Goal: Transaction & Acquisition: Purchase product/service

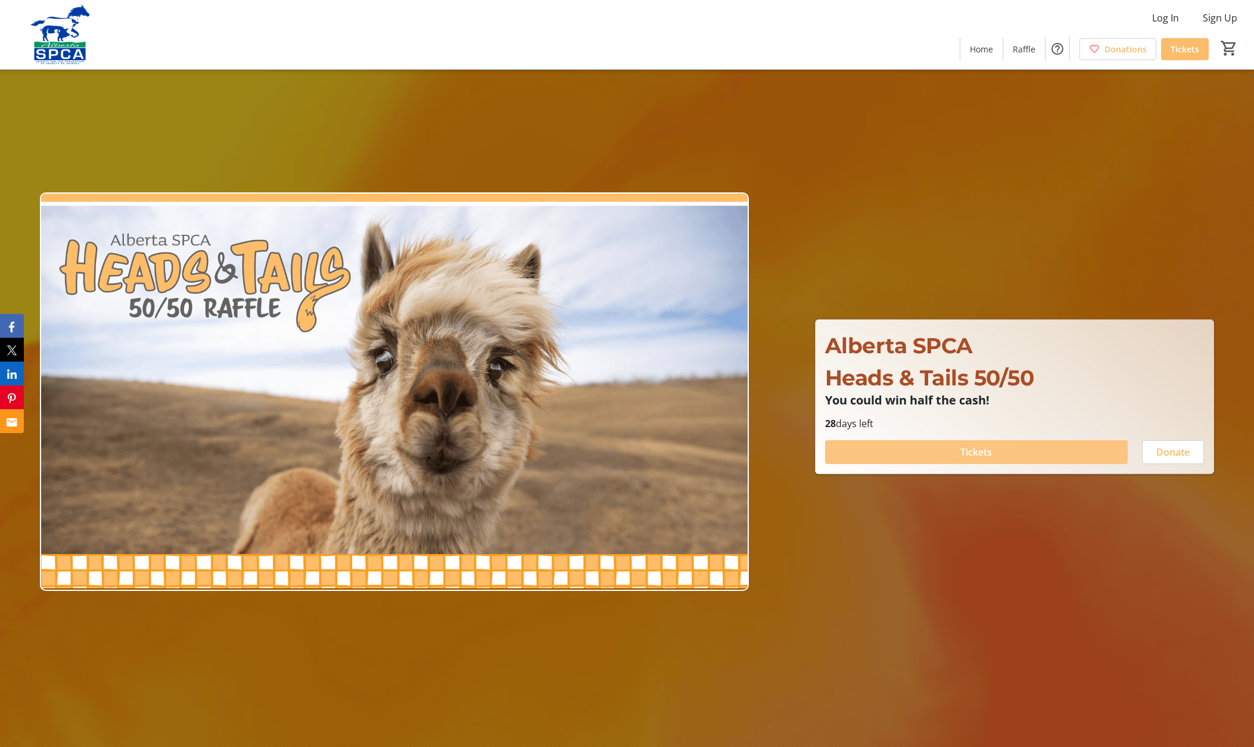
click at [982, 447] on span "Tickets" at bounding box center [977, 452] width 32 height 14
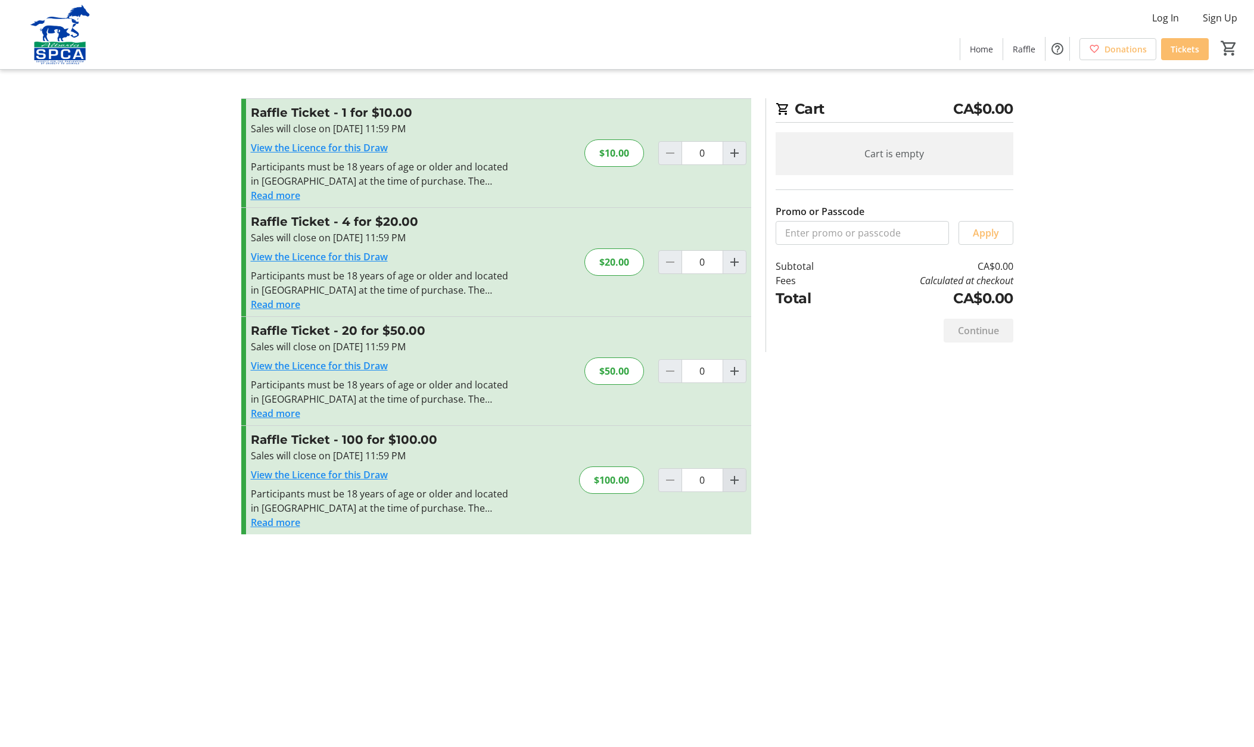
click at [733, 477] on mat-icon "Increment by one" at bounding box center [735, 480] width 14 height 14
type input "1"
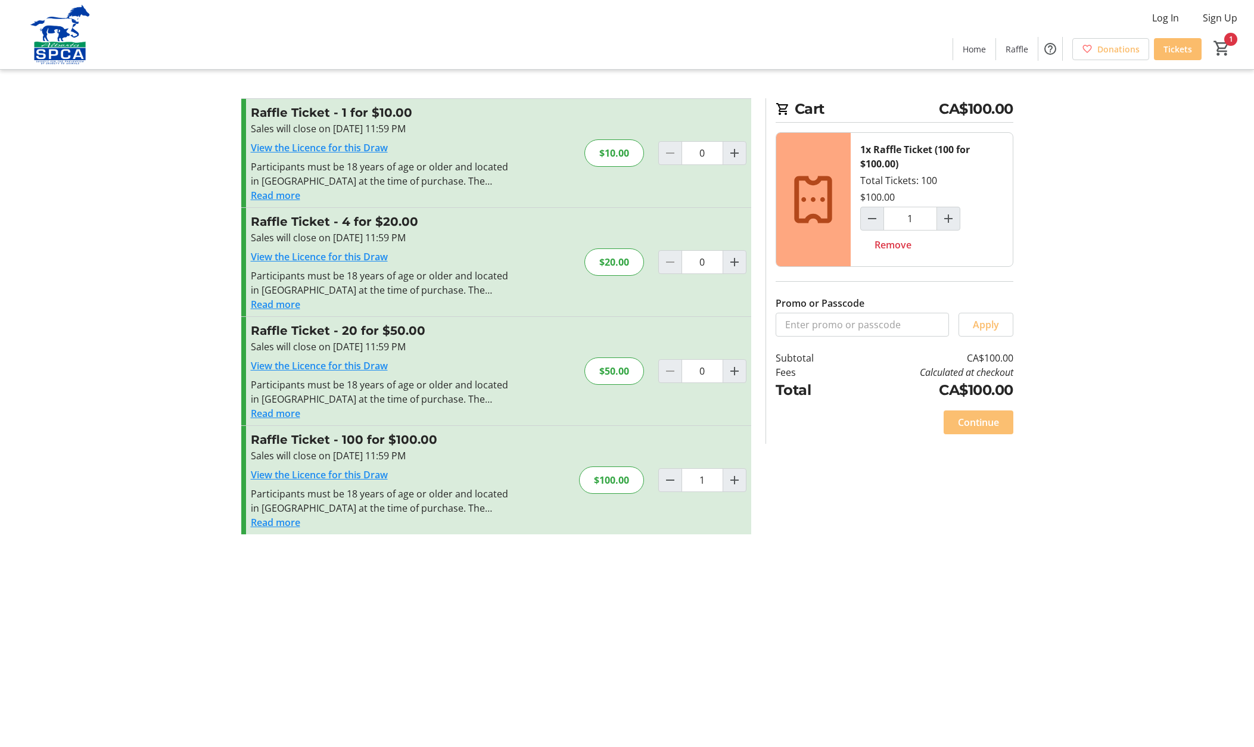
click at [976, 422] on span "Continue" at bounding box center [978, 422] width 41 height 14
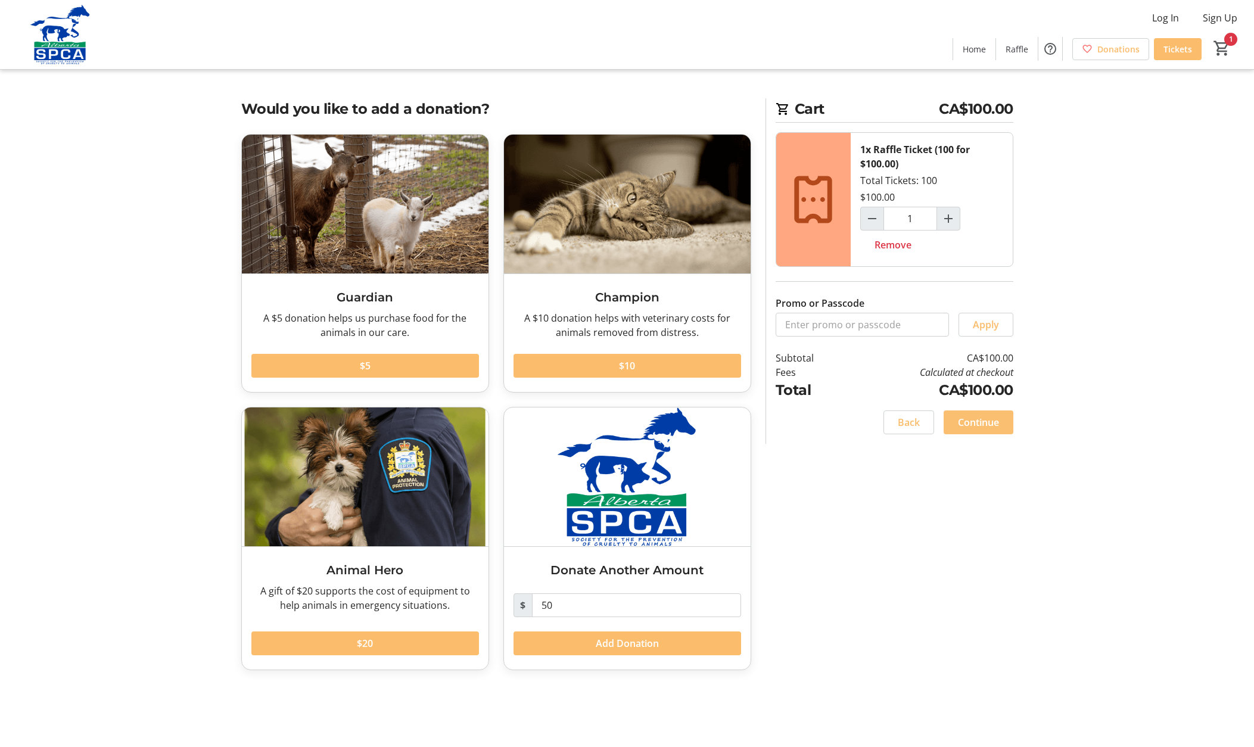
click at [977, 421] on span "Continue" at bounding box center [978, 422] width 41 height 14
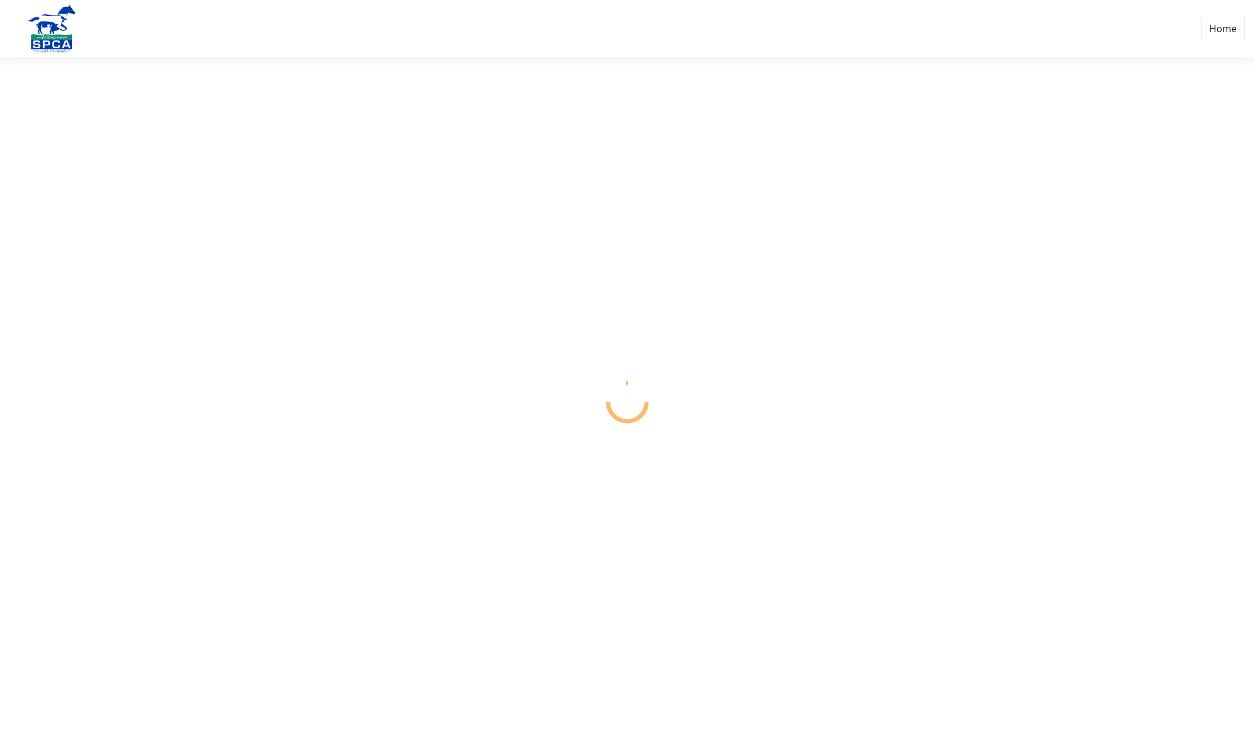
select select "CA"
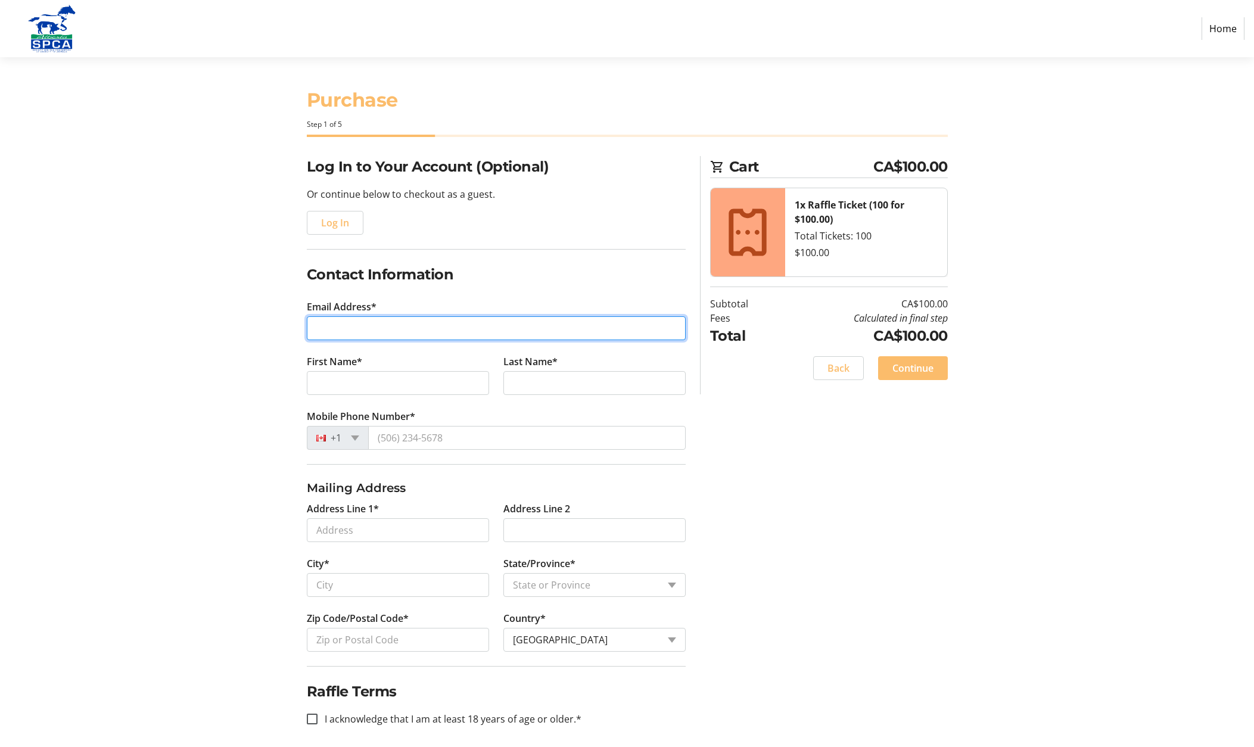
click at [325, 327] on input "Email Address*" at bounding box center [496, 328] width 379 height 24
type input "[EMAIL_ADDRESS][PERSON_NAME][DOMAIN_NAME]"
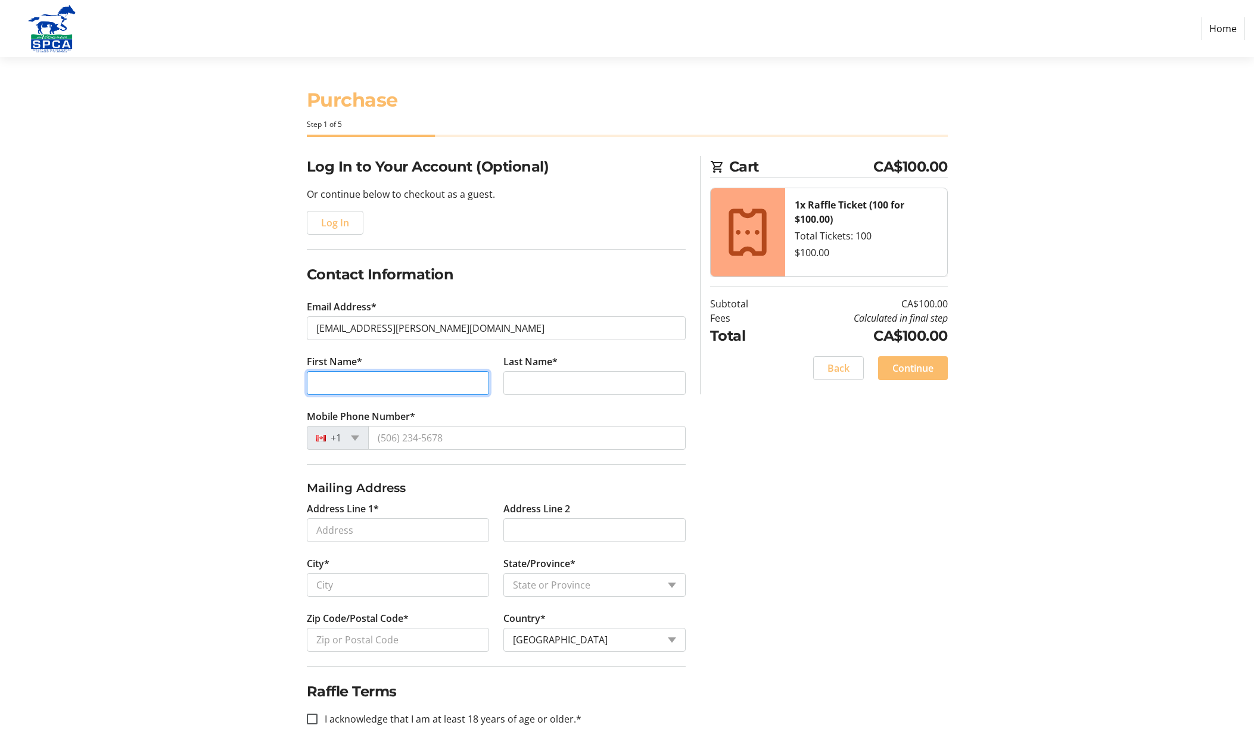
click at [324, 387] on input "First Name*" at bounding box center [398, 383] width 182 height 24
type input "[PERSON_NAME]"
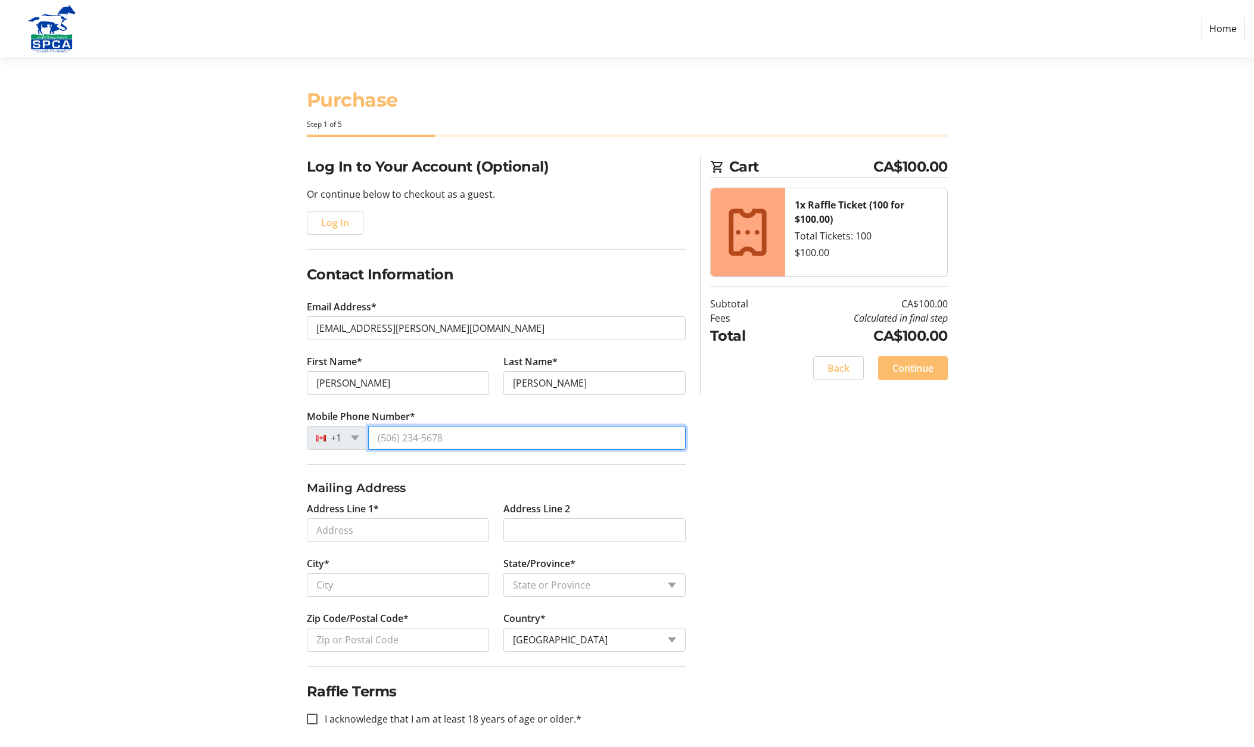
click at [374, 437] on input "Mobile Phone Number*" at bounding box center [527, 438] width 318 height 24
type input "[PHONE_NUMBER]"
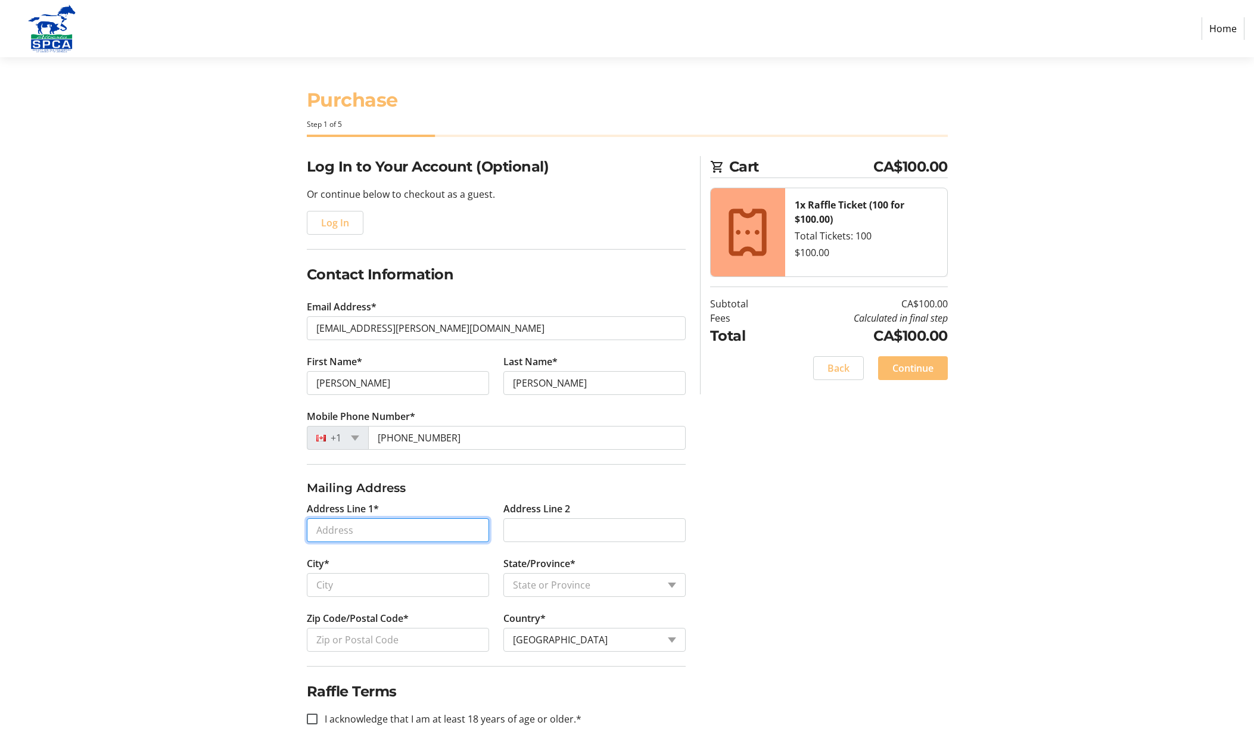
click at [328, 533] on input "Address Line 1*" at bounding box center [398, 530] width 182 height 24
type input "[STREET_ADDRESS][PERSON_NAME]"
type input "St. [PERSON_NAME]"
select select "AB"
type input "T8N 7N1"
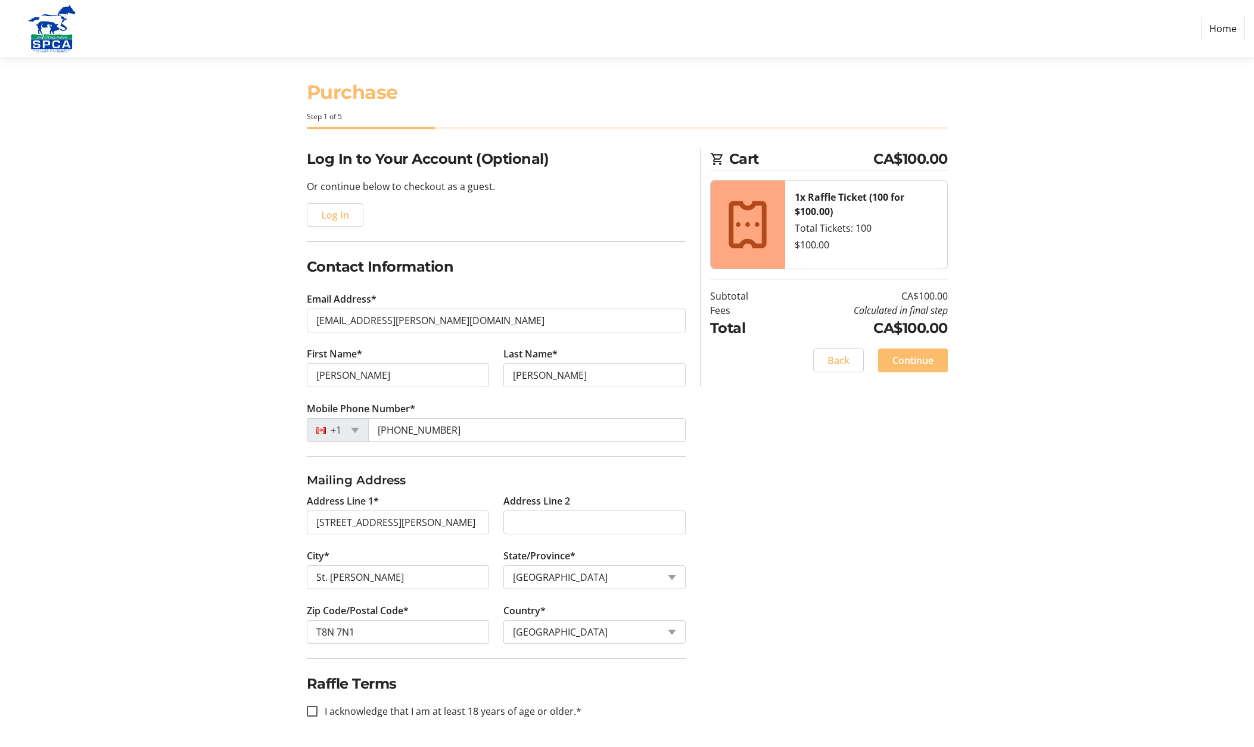
scroll to position [8, 0]
click at [310, 708] on input "I acknowledge that I am at least 18 years of age or older.*" at bounding box center [312, 711] width 11 height 11
checkbox input "true"
click at [912, 355] on span "Continue" at bounding box center [913, 360] width 41 height 14
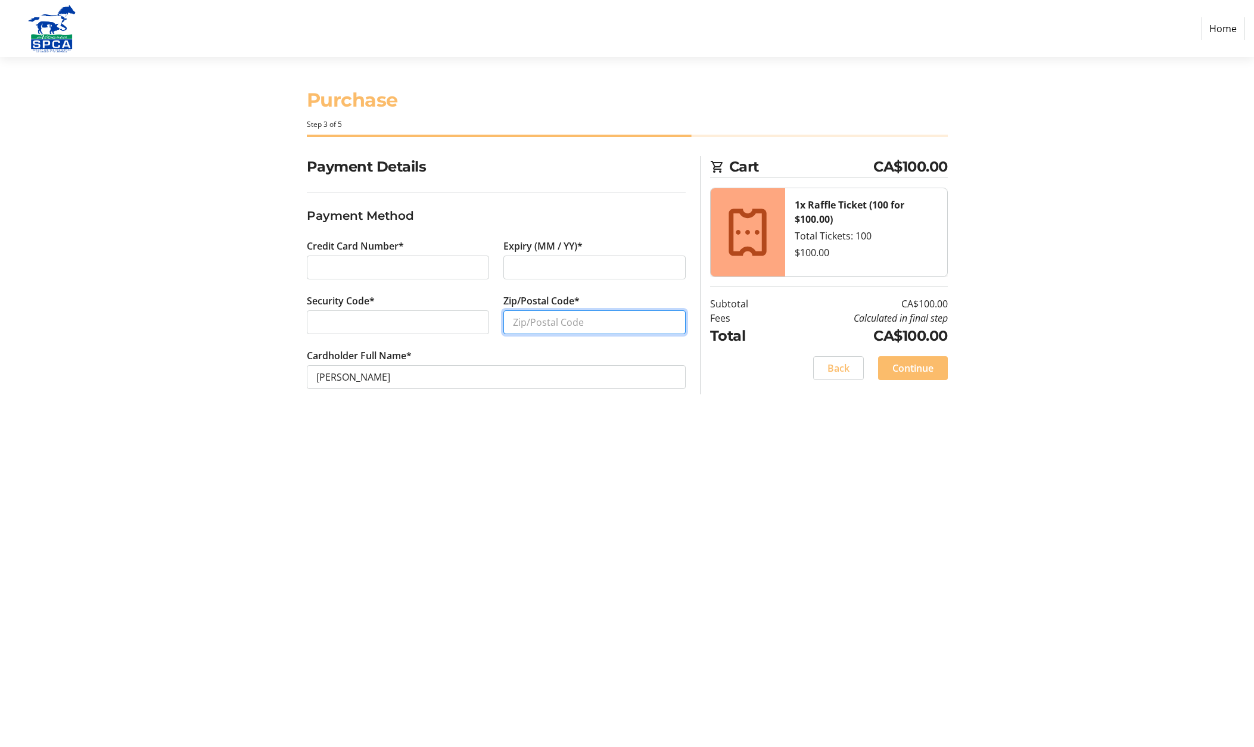
click at [544, 319] on input "Zip/Postal Code*" at bounding box center [595, 322] width 182 height 24
type input "T8N7N1"
click at [915, 367] on span "Continue" at bounding box center [913, 368] width 41 height 14
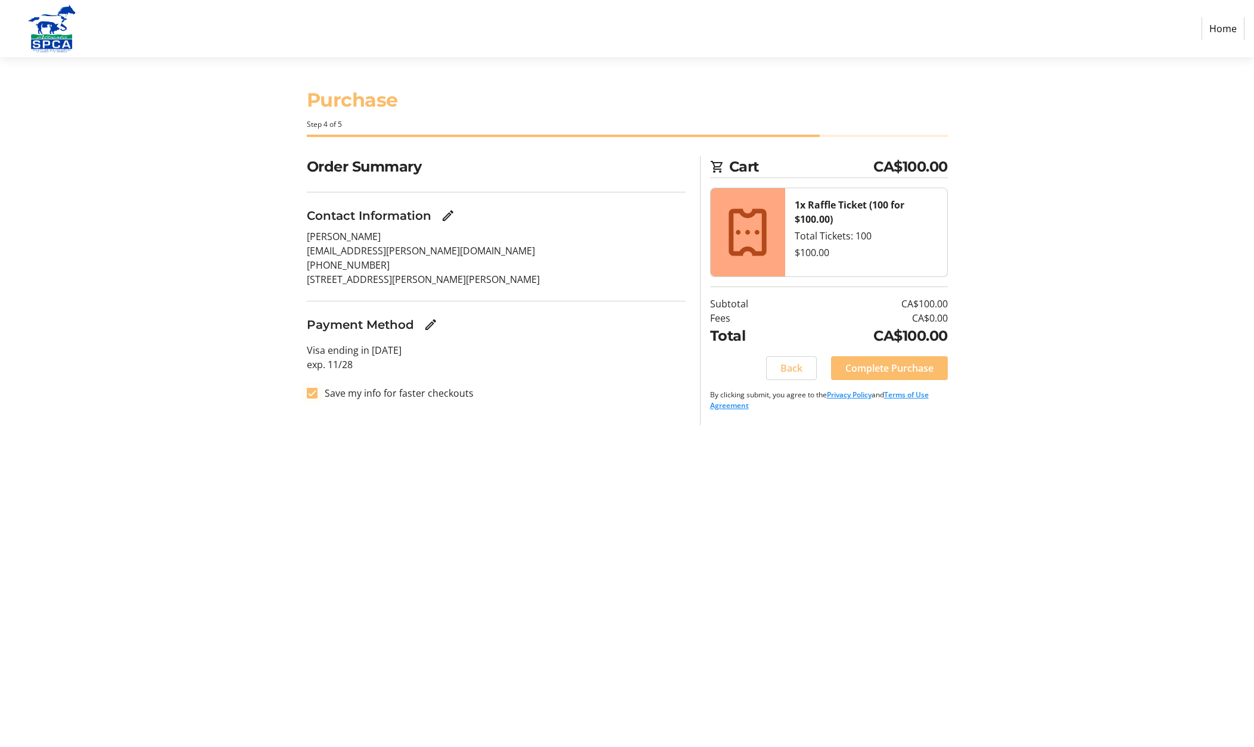
click at [311, 393] on input "Save my info for faster checkouts" at bounding box center [312, 393] width 11 height 11
checkbox input "false"
click at [881, 367] on span "Complete Purchase" at bounding box center [890, 368] width 88 height 14
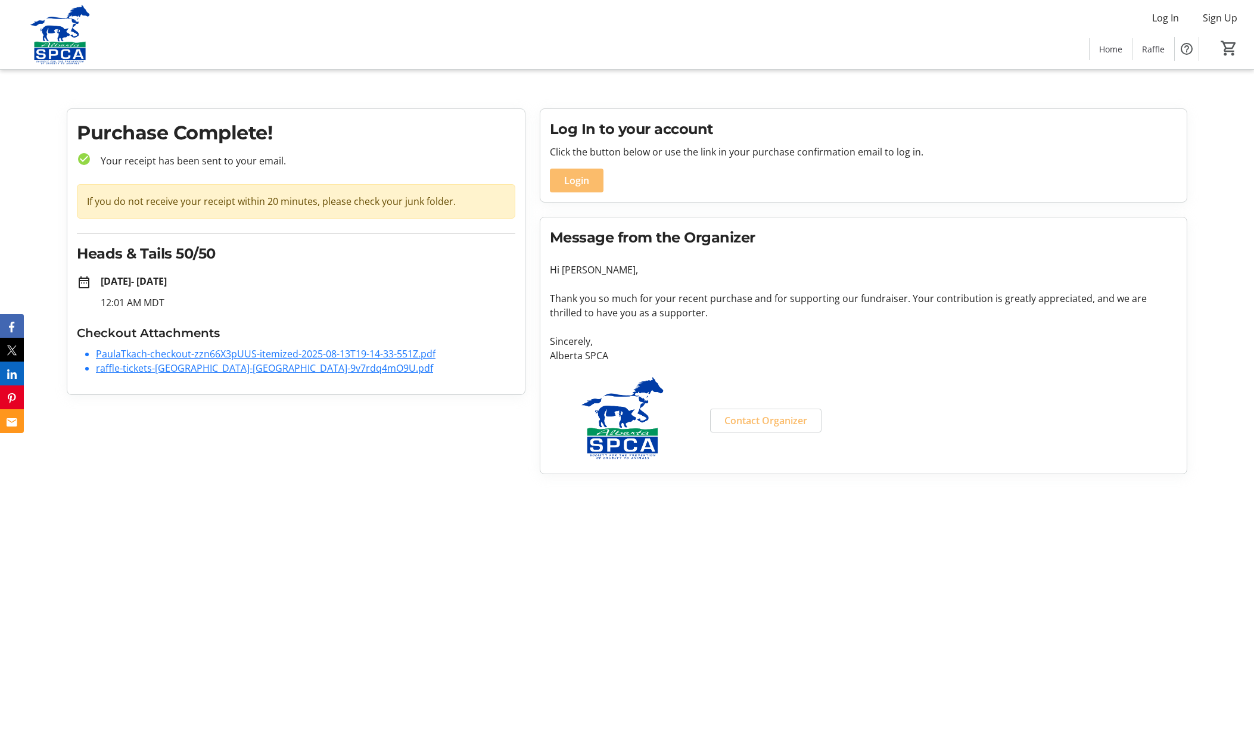
click at [187, 368] on link "raffle-tickets-[GEOGRAPHIC_DATA]-[GEOGRAPHIC_DATA]-9v7rdq4mO9U.pdf" at bounding box center [264, 368] width 337 height 13
click at [312, 349] on link "PaulaTkach-checkout-zzn66X3pUUS-itemized-2025-08-13T19-14-33-551Z.pdf" at bounding box center [266, 353] width 340 height 13
